Goal: Communication & Community: Share content

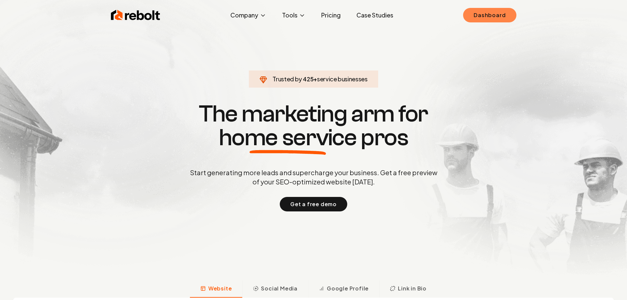
click at [499, 18] on link "Dashboard" at bounding box center [489, 15] width 53 height 14
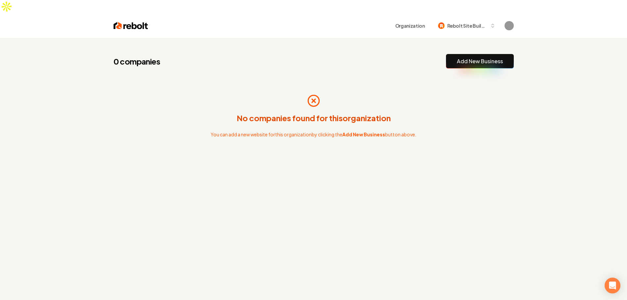
click at [468, 22] on span "Rebolt Site Builder" at bounding box center [467, 25] width 40 height 7
click at [556, 43] on div "0 companies Add New Business No companies found for this organization You can a…" at bounding box center [313, 188] width 627 height 300
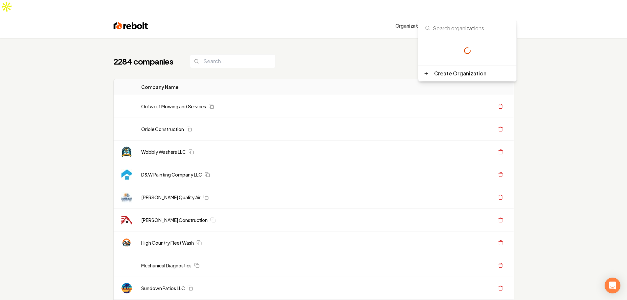
click at [483, 20] on button "Rebolt Site Builder" at bounding box center [466, 26] width 65 height 12
click at [477, 13] on div "Organization Rebolt Site Builder" at bounding box center [313, 25] width 421 height 25
click at [482, 20] on button "Rebolt Site Builder" at bounding box center [466, 26] width 65 height 12
click at [463, 22] on span "Rebolt Site Builder" at bounding box center [467, 25] width 40 height 7
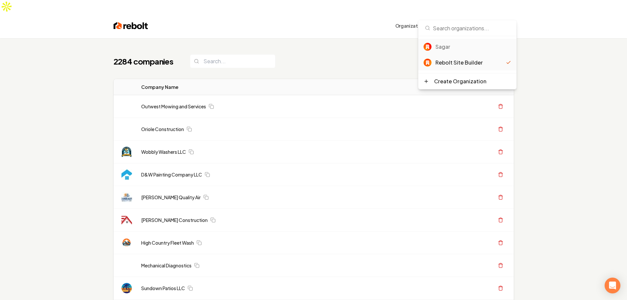
click at [453, 47] on div "Sagar" at bounding box center [473, 47] width 76 height 8
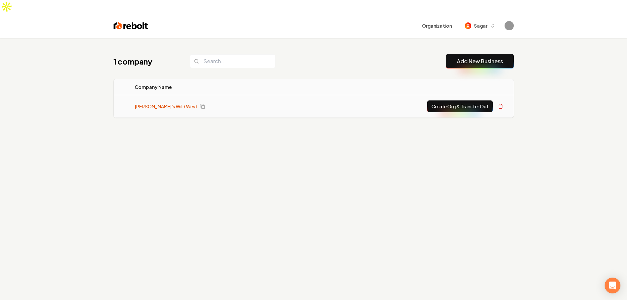
click at [165, 103] on link "Mitch's Wild West" at bounding box center [166, 106] width 62 height 7
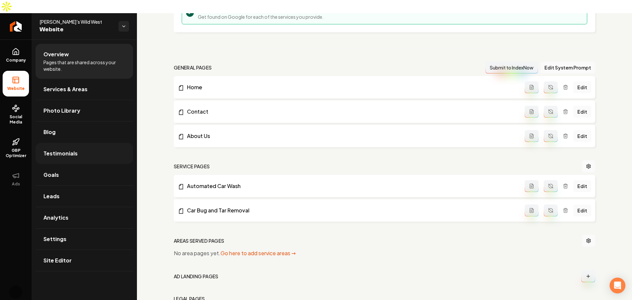
scroll to position [155, 0]
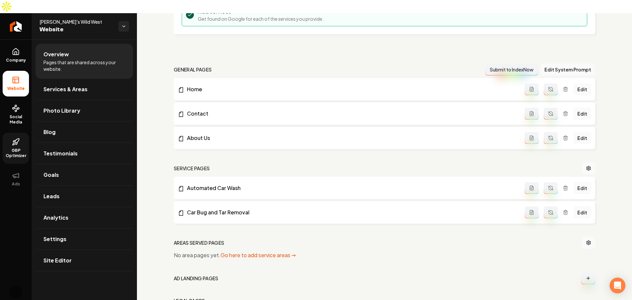
click at [3, 148] on span "GBP Optimizer" at bounding box center [16, 153] width 26 height 11
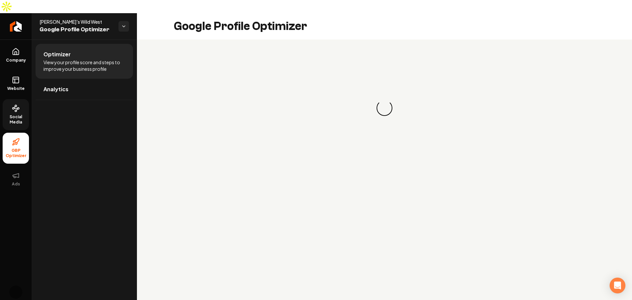
click at [17, 114] on span "Social Media" at bounding box center [16, 119] width 26 height 11
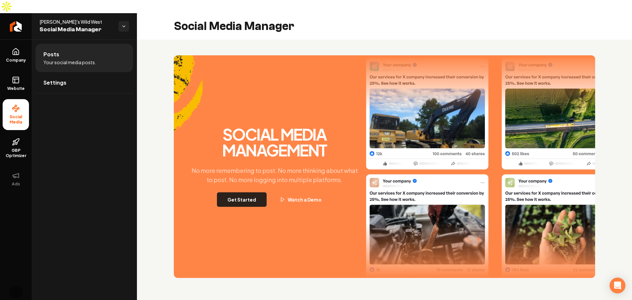
click at [246, 192] on button "Get Started" at bounding box center [242, 199] width 50 height 14
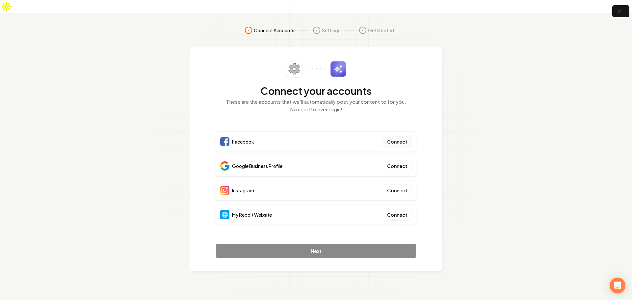
click at [401, 136] on button "Connect" at bounding box center [397, 142] width 29 height 12
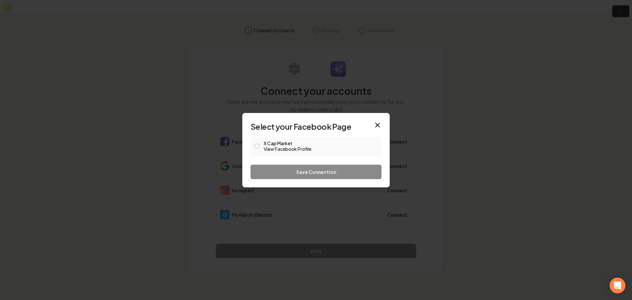
click at [275, 147] on link "View Facebook Profile" at bounding box center [320, 148] width 114 height 7
click at [328, 169] on div "Save Connection" at bounding box center [315, 171] width 131 height 14
click at [328, 170] on div "Save Connection" at bounding box center [315, 171] width 131 height 14
click at [257, 147] on button "X Cap Market View Facebook Profile" at bounding box center [256, 145] width 5 height 5
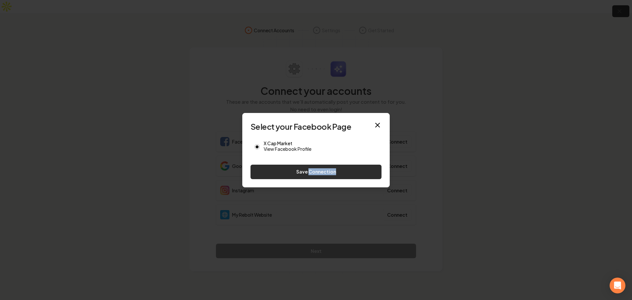
click at [330, 171] on button "Save Connection" at bounding box center [315, 171] width 131 height 14
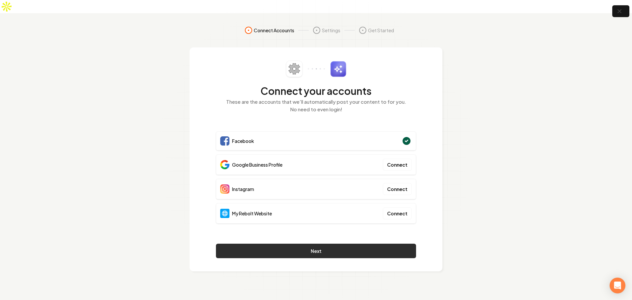
click at [338, 243] on button "Next" at bounding box center [316, 250] width 200 height 14
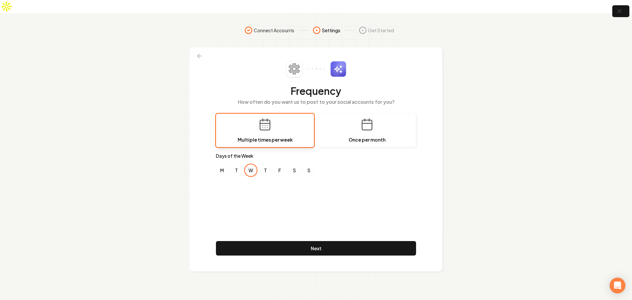
click at [381, 242] on footer "Next" at bounding box center [316, 249] width 200 height 17
click at [378, 241] on button "Next" at bounding box center [316, 248] width 200 height 14
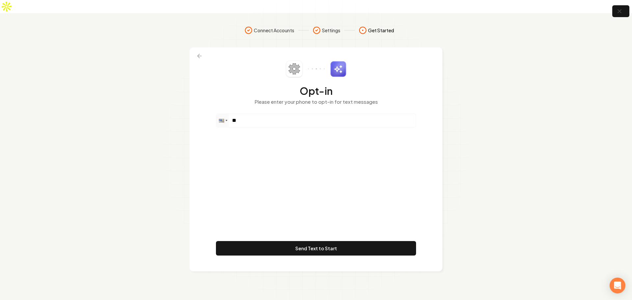
drag, startPoint x: 312, startPoint y: 115, endPoint x: 320, endPoint y: 110, distance: 10.0
click at [312, 115] on div "Opt-in Please enter your phone to opt-in for text messages Phone ** Send Text t…" at bounding box center [316, 159] width 200 height 197
click at [320, 114] on input "**" at bounding box center [315, 120] width 199 height 13
type input "**********"
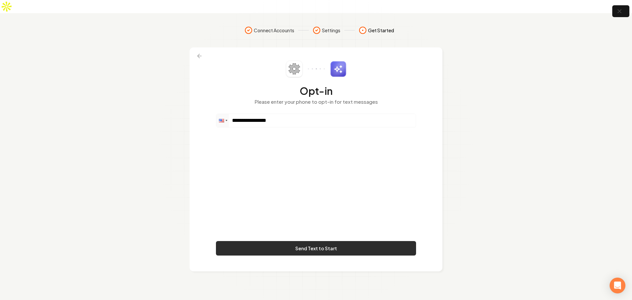
click at [347, 241] on button "Send Text to Start" at bounding box center [316, 248] width 200 height 14
click at [334, 241] on button "Send Text to Start" at bounding box center [316, 248] width 200 height 14
click at [302, 61] on icon at bounding box center [294, 69] width 16 height 16
click at [297, 63] on icon at bounding box center [293, 68] width 11 height 11
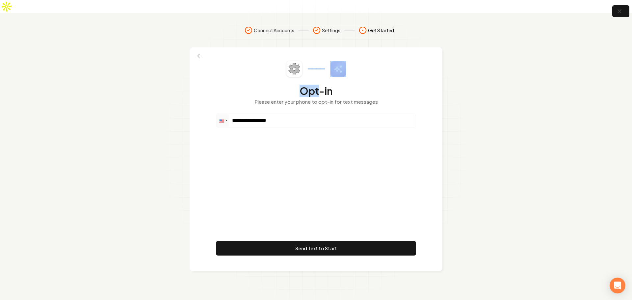
click at [297, 63] on icon at bounding box center [293, 68] width 11 height 11
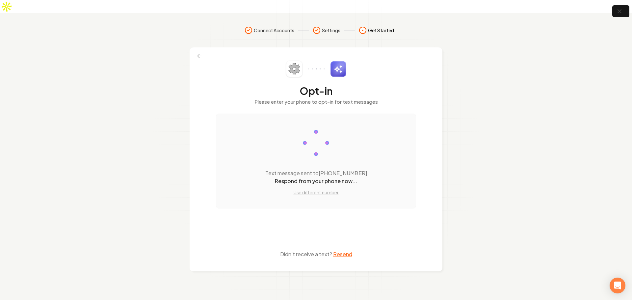
click at [414, 169] on div "Text message sent to (706) 218-8060 Respond from your phone now... Use differen…" at bounding box center [316, 160] width 200 height 95
click at [200, 56] on icon at bounding box center [199, 56] width 4 height 0
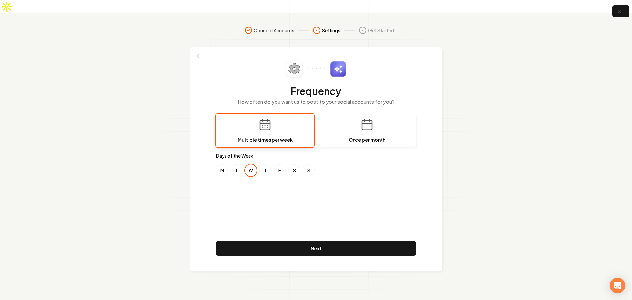
click at [200, 56] on icon at bounding box center [199, 56] width 4 height 0
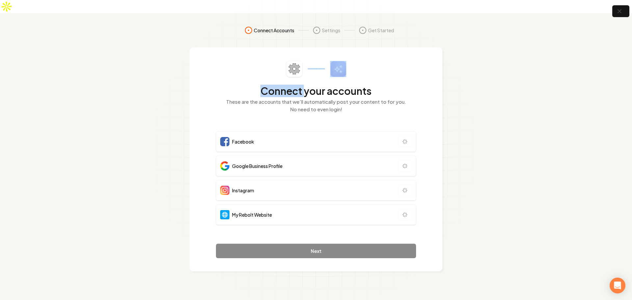
click at [200, 47] on div "Connect your accounts These are the accounts that we'll automatically post your…" at bounding box center [315, 159] width 253 height 224
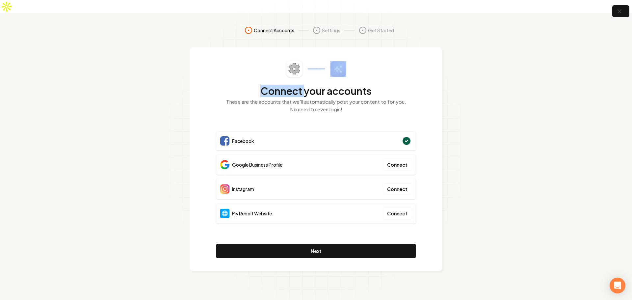
click at [200, 47] on div "Connect your accounts These are the accounts that we'll automatically post your…" at bounding box center [315, 159] width 253 height 224
click at [280, 27] on span "Connect Accounts" at bounding box center [274, 30] width 40 height 7
click at [622, 11] on icon "button" at bounding box center [619, 11] width 8 height 8
click at [617, 12] on icon "button" at bounding box center [619, 11] width 8 height 8
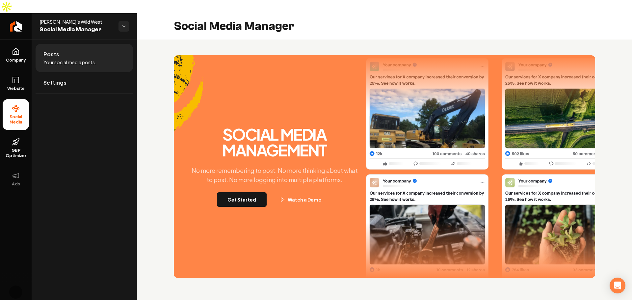
click at [617, 13] on div "Social Media Manager" at bounding box center [384, 26] width 495 height 26
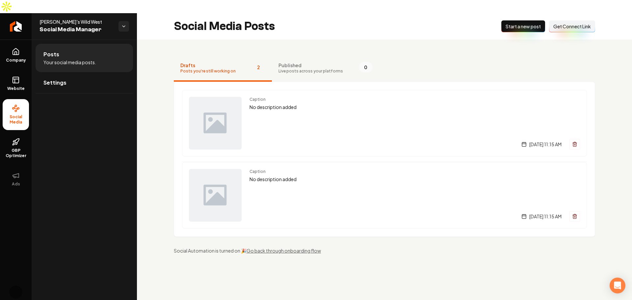
click at [538, 55] on nav "Drafts Posts you're still working on 2 Published Live posts across your platfor…" at bounding box center [384, 68] width 421 height 26
click at [534, 20] on button "New Post Start a new post" at bounding box center [523, 26] width 44 height 12
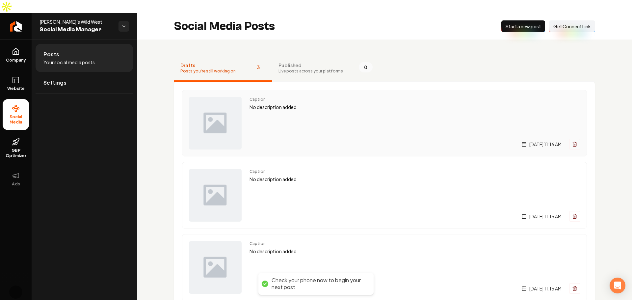
click at [275, 103] on p "No description added" at bounding box center [414, 107] width 330 height 8
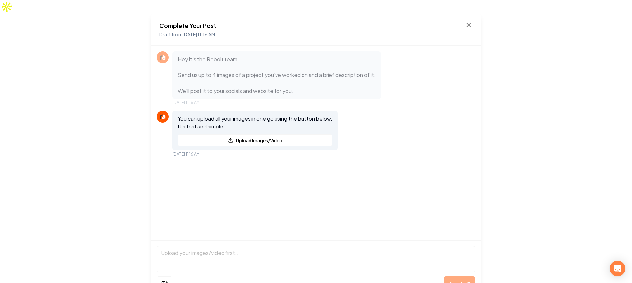
click at [480, 101] on div "Hey it's the Rebolt team - Send us up to 4 images of a project you've worked on…" at bounding box center [315, 143] width 329 height 194
click at [470, 94] on div "Hey it's the Rebolt team - Send us up to 4 images of a project you've worked on…" at bounding box center [315, 143] width 329 height 194
click at [264, 240] on div "Send" at bounding box center [315, 268] width 329 height 56
click at [275, 134] on button "Upload Images/Video" at bounding box center [255, 140] width 155 height 12
click at [455, 278] on button "Send" at bounding box center [459, 284] width 32 height 16
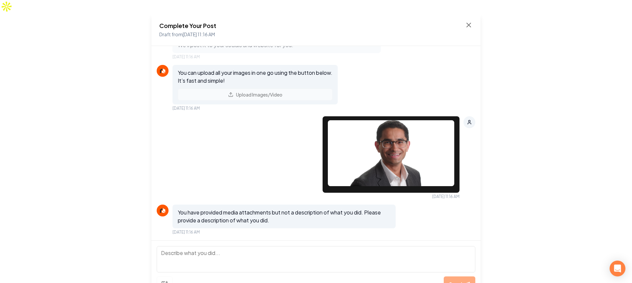
scroll to position [46, 0]
click at [231, 246] on textarea at bounding box center [316, 259] width 318 height 26
type textarea "Headshots"
click at [457, 280] on span "Send" at bounding box center [455, 284] width 13 height 8
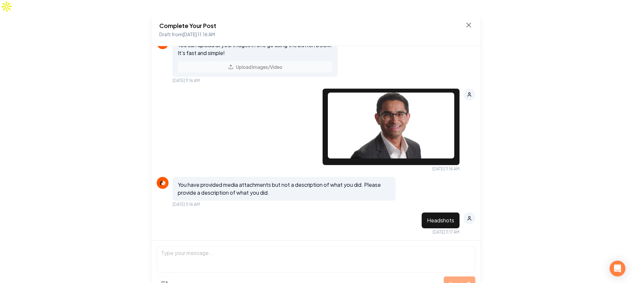
scroll to position [133, 0]
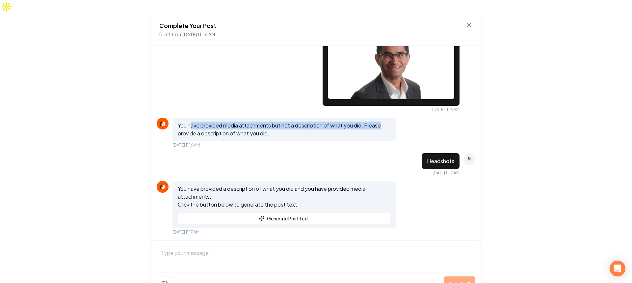
drag, startPoint x: 213, startPoint y: 112, endPoint x: 438, endPoint y: 112, distance: 224.7
click at [438, 117] on div "You have provided media attachments but not a description of what you did. Plea…" at bounding box center [316, 132] width 318 height 30
click at [287, 212] on button "Generate Post Text" at bounding box center [284, 218] width 212 height 12
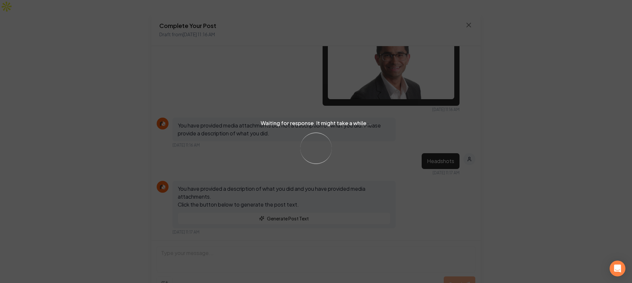
scroll to position [255, 0]
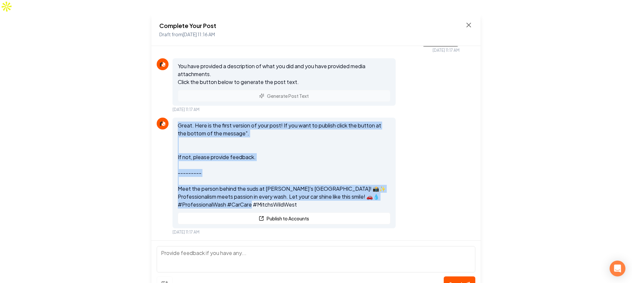
drag, startPoint x: 177, startPoint y: 113, endPoint x: 286, endPoint y: 191, distance: 133.9
click at [286, 191] on div "Great. Here is the first version of your post! If you want to publish click the…" at bounding box center [283, 172] width 223 height 111
click at [286, 191] on p "Great. Here is the first version of your post! If you want to publish click the…" at bounding box center [284, 164] width 212 height 87
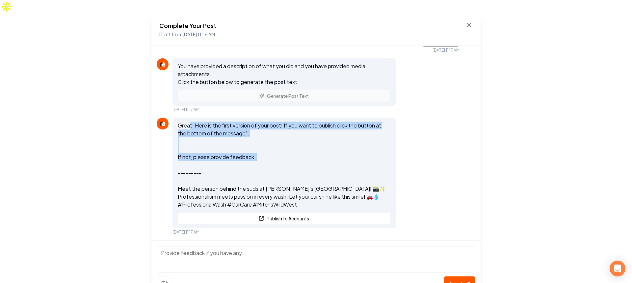
drag, startPoint x: 188, startPoint y: 111, endPoint x: 251, endPoint y: 150, distance: 73.7
click at [251, 150] on p "Great. Here is the first version of your post! If you want to publish click the…" at bounding box center [284, 164] width 212 height 87
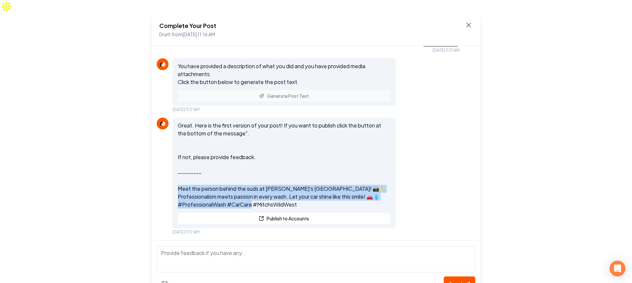
drag, startPoint x: 173, startPoint y: 177, endPoint x: 386, endPoint y: 190, distance: 213.3
click at [367, 190] on div "Great. Here is the first version of your post! If you want to publish click the…" at bounding box center [283, 172] width 223 height 111
click at [386, 190] on p "Great. Here is the first version of your post! If you want to publish click the…" at bounding box center [284, 164] width 212 height 87
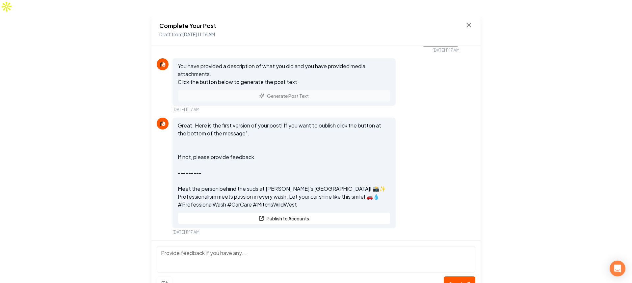
click at [442, 192] on div "Great. Here is the first version of your post! If you want to publish click the…" at bounding box center [316, 175] width 318 height 117
click at [427, 170] on div "Great. Here is the first version of your post! If you want to publish click the…" at bounding box center [316, 175] width 318 height 117
click at [428, 168] on div "Great. Here is the first version of your post! If you want to publish click the…" at bounding box center [316, 175] width 318 height 117
click at [322, 246] on textarea at bounding box center [316, 259] width 318 height 26
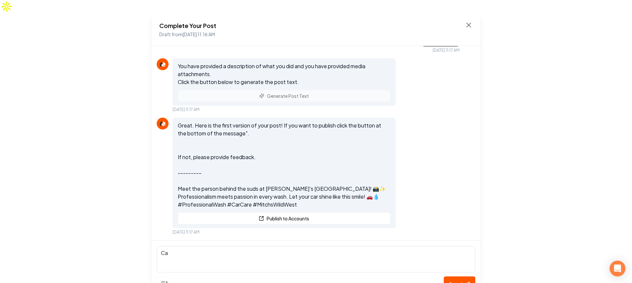
type textarea "C"
type textarea "This is not mithc. It is his brother who does most of the heavy lifting"
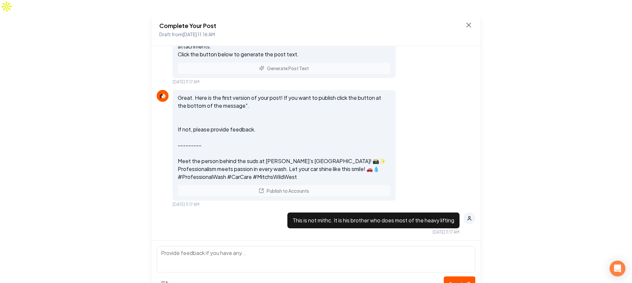
scroll to position [381, 0]
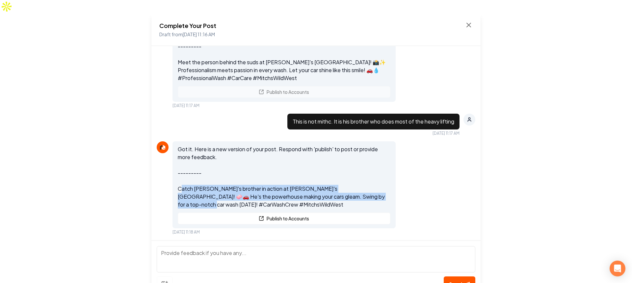
drag, startPoint x: 183, startPoint y: 177, endPoint x: 366, endPoint y: 181, distance: 183.2
click at [366, 181] on p "Got it. Here is a new version of your post. Respond with 'publish' to post or p…" at bounding box center [284, 176] width 212 height 63
click at [361, 179] on p "Got it. Here is a new version of your post. Respond with 'publish' to post or p…" at bounding box center [284, 176] width 212 height 63
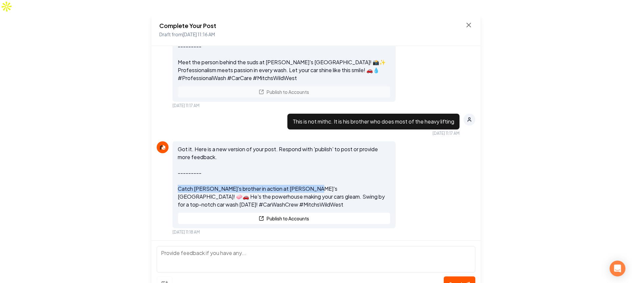
drag, startPoint x: 179, startPoint y: 174, endPoint x: 360, endPoint y: 181, distance: 180.7
click at [316, 179] on p "Got it. Here is a new version of your post. Respond with 'publish' to post or p…" at bounding box center [284, 176] width 212 height 63
click at [366, 181] on p "Got it. Here is a new version of your post. Respond with 'publish' to post or p…" at bounding box center [284, 176] width 212 height 63
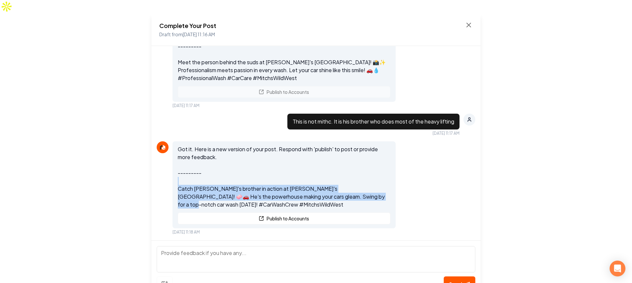
drag, startPoint x: 343, startPoint y: 180, endPoint x: 164, endPoint y: 165, distance: 179.6
click at [164, 165] on div "Got it. Here is a new version of your post. Respond with 'publish' to post or p…" at bounding box center [316, 187] width 318 height 93
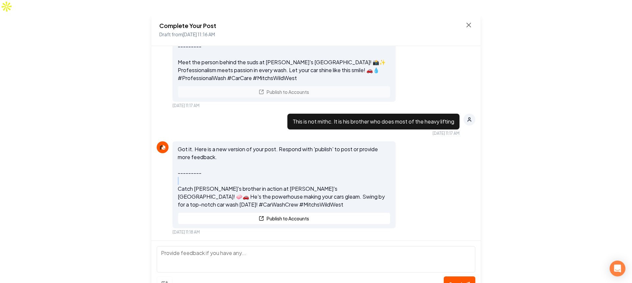
click at [164, 165] on div "Got it. Here is a new version of your post. Respond with 'publish' to post or p…" at bounding box center [316, 187] width 318 height 93
click at [225, 177] on p "Got it. Here is a new version of your post. Respond with 'publish' to post or p…" at bounding box center [284, 176] width 212 height 63
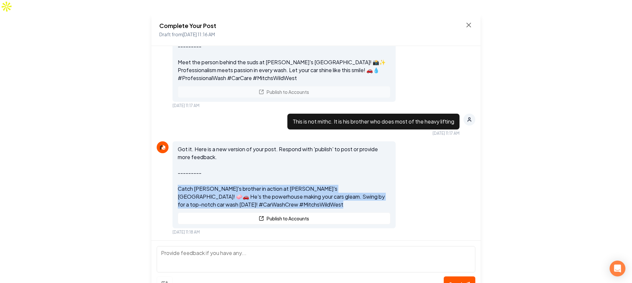
click at [225, 177] on p "Got it. Here is a new version of your post. Respond with 'publish' to post or p…" at bounding box center [284, 176] width 212 height 63
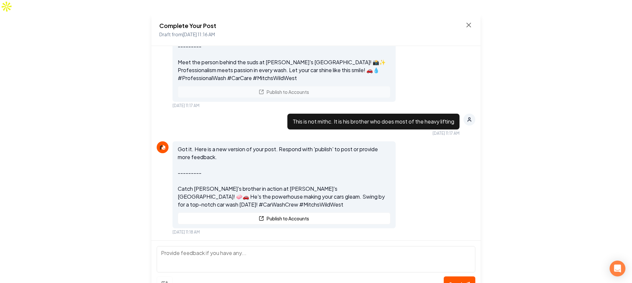
click at [414, 156] on div "Got it. Here is a new version of your post. Respond with 'publish' to post or p…" at bounding box center [316, 187] width 318 height 93
click at [421, 161] on div "Got it. Here is a new version of your post. Respond with 'publish' to post or p…" at bounding box center [316, 187] width 318 height 93
click at [424, 158] on div "Got it. Here is a new version of your post. Respond with 'publish' to post or p…" at bounding box center [316, 187] width 318 height 93
click at [420, 155] on div "Got it. Here is a new version of your post. Respond with 'publish' to post or p…" at bounding box center [316, 187] width 318 height 93
click at [260, 177] on p "Got it. Here is a new version of your post. Respond with 'publish' to post or p…" at bounding box center [284, 176] width 212 height 63
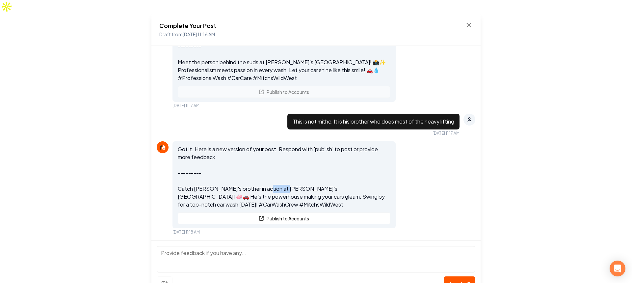
click at [260, 177] on p "Got it. Here is a new version of your post. Respond with 'publish' to post or p…" at bounding box center [284, 176] width 212 height 63
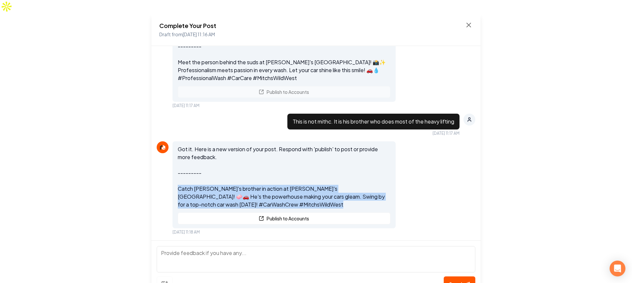
click at [260, 177] on p "Got it. Here is a new version of your post. Respond with 'publish' to post or p…" at bounding box center [284, 176] width 212 height 63
click at [280, 179] on p "Got it. Here is a new version of your post. Respond with 'publish' to post or p…" at bounding box center [284, 176] width 212 height 63
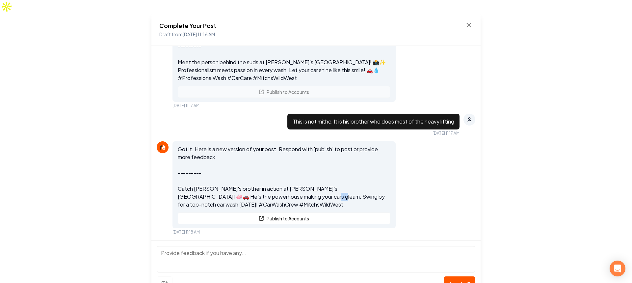
click at [280, 179] on p "Got it. Here is a new version of your post. Respond with 'publish' to post or p…" at bounding box center [284, 176] width 212 height 63
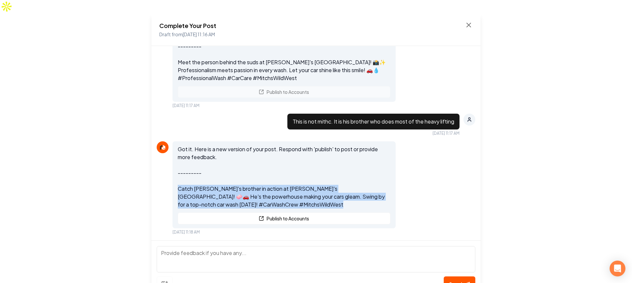
click at [280, 179] on p "Got it. Here is a new version of your post. Respond with 'publish' to post or p…" at bounding box center [284, 176] width 212 height 63
click at [280, 180] on p "Got it. Here is a new version of your post. Respond with 'publish' to post or p…" at bounding box center [284, 176] width 212 height 63
click at [279, 182] on p "Got it. Here is a new version of your post. Respond with 'publish' to post or p…" at bounding box center [284, 176] width 212 height 63
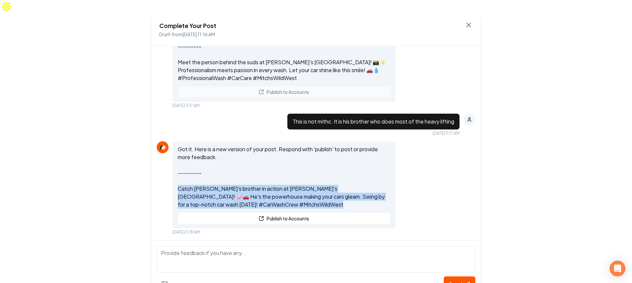
click at [279, 182] on p "Got it. Here is a new version of your post. Respond with 'publish' to post or p…" at bounding box center [284, 176] width 212 height 63
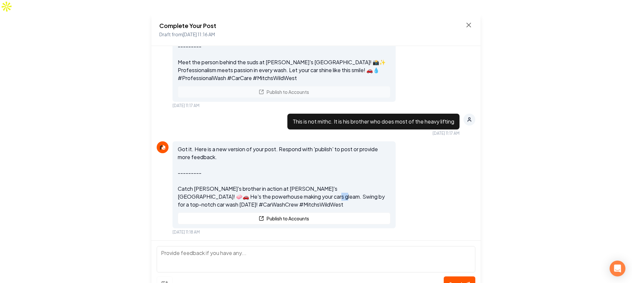
click at [279, 182] on p "Got it. Here is a new version of your post. Respond with 'publish' to post or p…" at bounding box center [284, 176] width 212 height 63
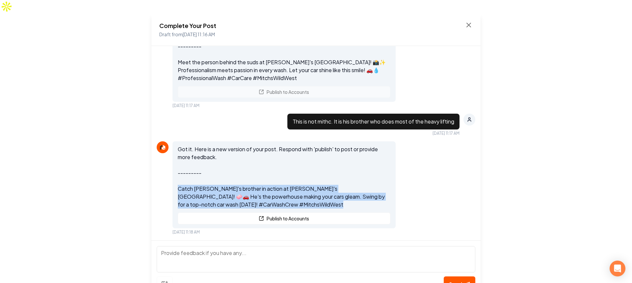
click at [279, 182] on p "Got it. Here is a new version of your post. Respond with 'publish' to post or p…" at bounding box center [284, 176] width 212 height 63
click at [280, 182] on p "Got it. Here is a new version of your post. Respond with 'publish' to post or p…" at bounding box center [284, 176] width 212 height 63
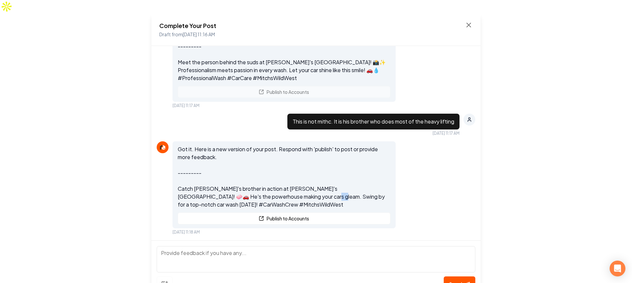
click at [279, 182] on p "Got it. Here is a new version of your post. Respond with 'publish' to post or p…" at bounding box center [284, 176] width 212 height 63
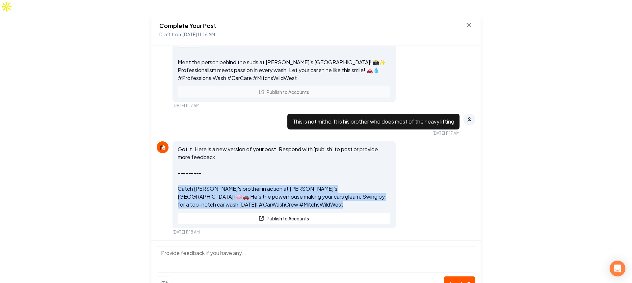
click at [279, 181] on p "Got it. Here is a new version of your post. Respond with 'publish' to post or p…" at bounding box center [284, 176] width 212 height 63
click at [268, 183] on p "Got it. Here is a new version of your post. Respond with 'publish' to post or p…" at bounding box center [284, 176] width 212 height 63
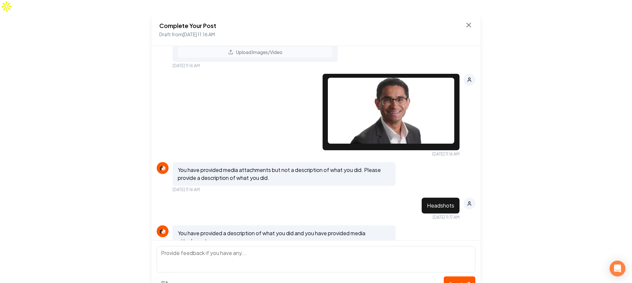
scroll to position [85, 0]
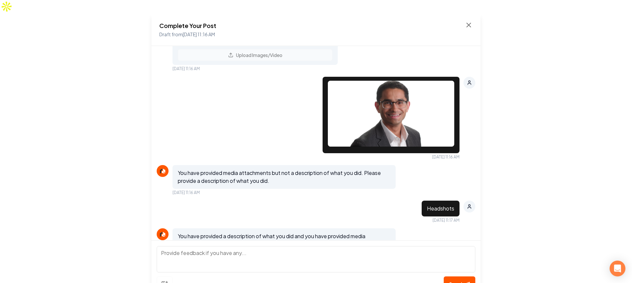
click at [404, 165] on div "You have provided media attachments but not a description of what you did. Plea…" at bounding box center [316, 180] width 318 height 30
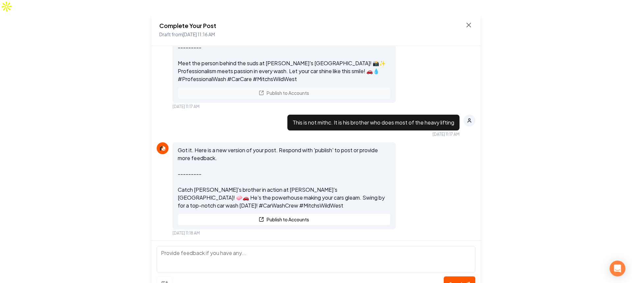
scroll to position [381, 0]
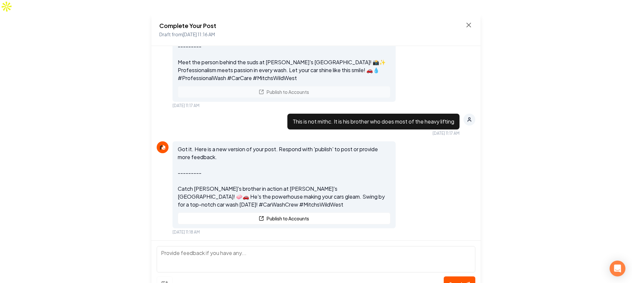
click at [424, 141] on div "Got it. Here is a new version of your post. Respond with 'publish' to post or p…" at bounding box center [316, 187] width 318 height 93
click at [423, 189] on div "Got it. Here is a new version of your post. Respond with 'publish' to post or p…" at bounding box center [316, 187] width 318 height 93
click at [424, 186] on div "Got it. Here is a new version of your post. Respond with 'publish' to post or p…" at bounding box center [316, 187] width 318 height 93
click at [219, 183] on p "Got it. Here is a new version of your post. Respond with 'publish' to post or p…" at bounding box center [284, 176] width 212 height 63
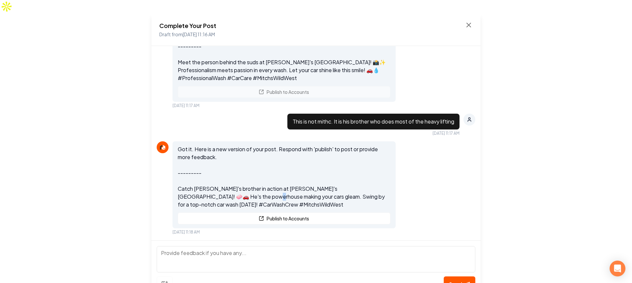
click at [219, 183] on p "Got it. Here is a new version of your post. Respond with 'publish' to post or p…" at bounding box center [284, 176] width 212 height 63
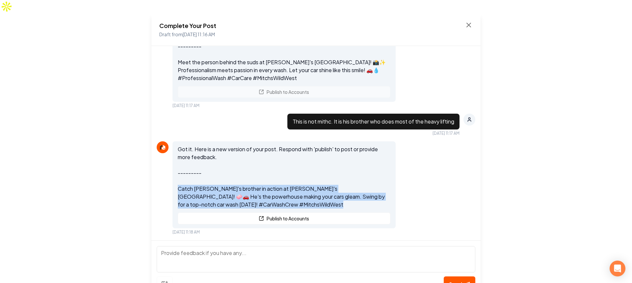
click at [219, 183] on p "Got it. Here is a new version of your post. Respond with 'publish' to post or p…" at bounding box center [284, 176] width 212 height 63
click at [494, 187] on div "Complete Your Post Draft from Sep 9, 2025 11:16 AM Hey it's the Rebolt team - S…" at bounding box center [316, 154] width 632 height 283
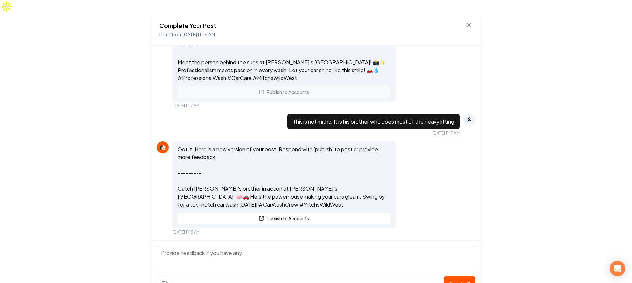
click at [454, 197] on div "Got it. Here is a new version of your post. Respond with 'publish' to post or p…" at bounding box center [316, 187] width 318 height 93
click at [455, 198] on div "Got it. Here is a new version of your post. Respond with 'publish' to post or p…" at bounding box center [316, 187] width 318 height 93
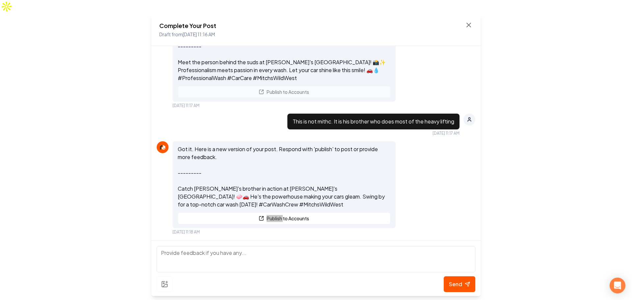
scroll to position [364, 0]
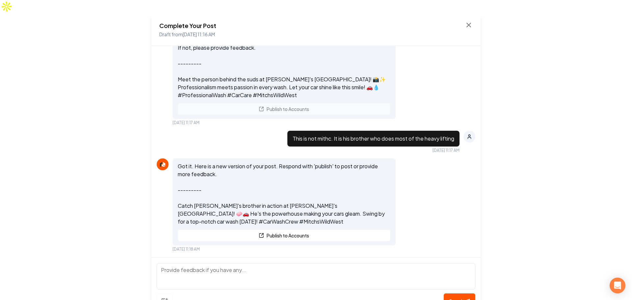
click at [575, 121] on div "Complete Your Post Draft from Sep 9, 2025 11:16 AM Hey it's the Rebolt team - S…" at bounding box center [316, 163] width 632 height 300
